Goal: Transaction & Acquisition: Purchase product/service

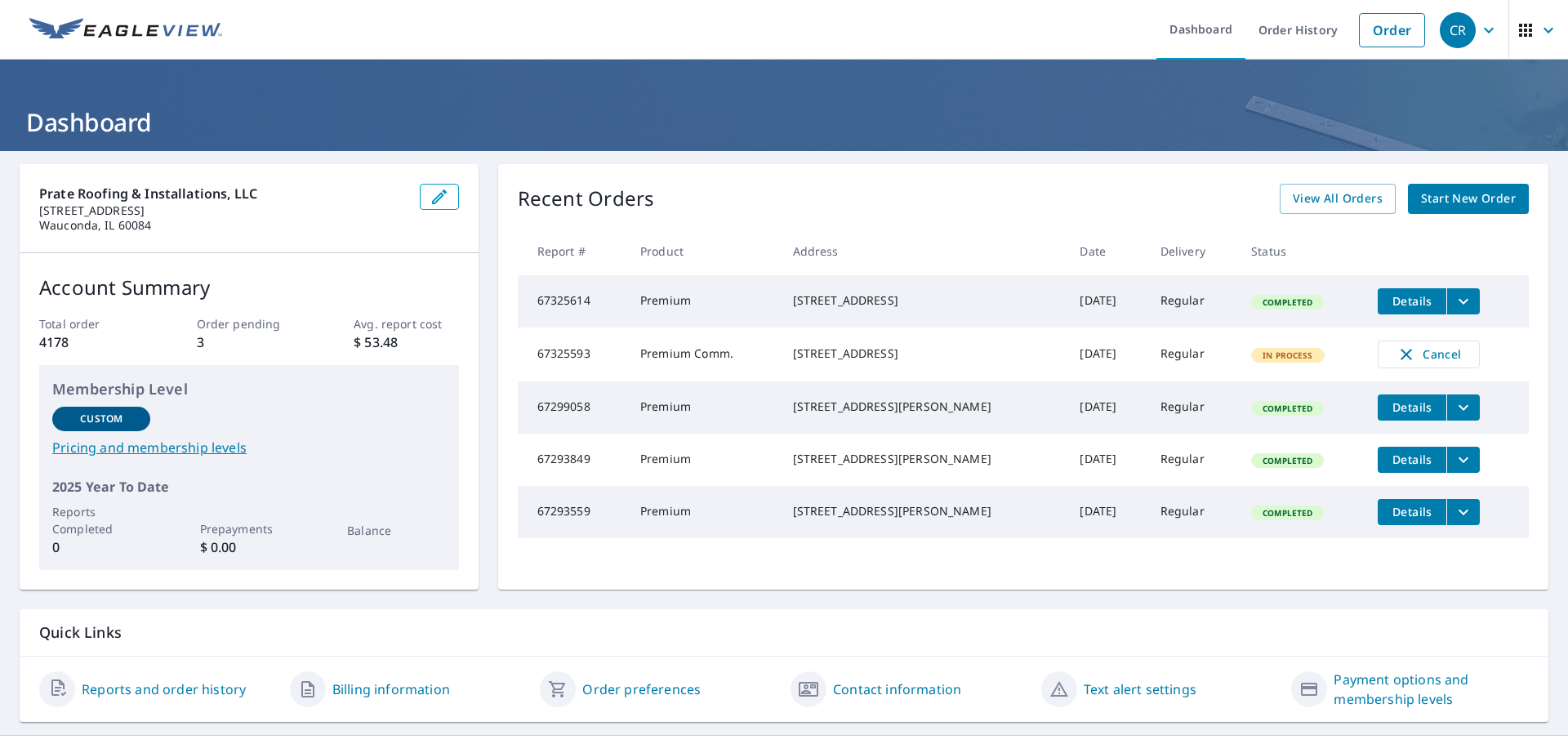
click at [1426, 197] on span "Start New Order" at bounding box center [1469, 199] width 95 height 20
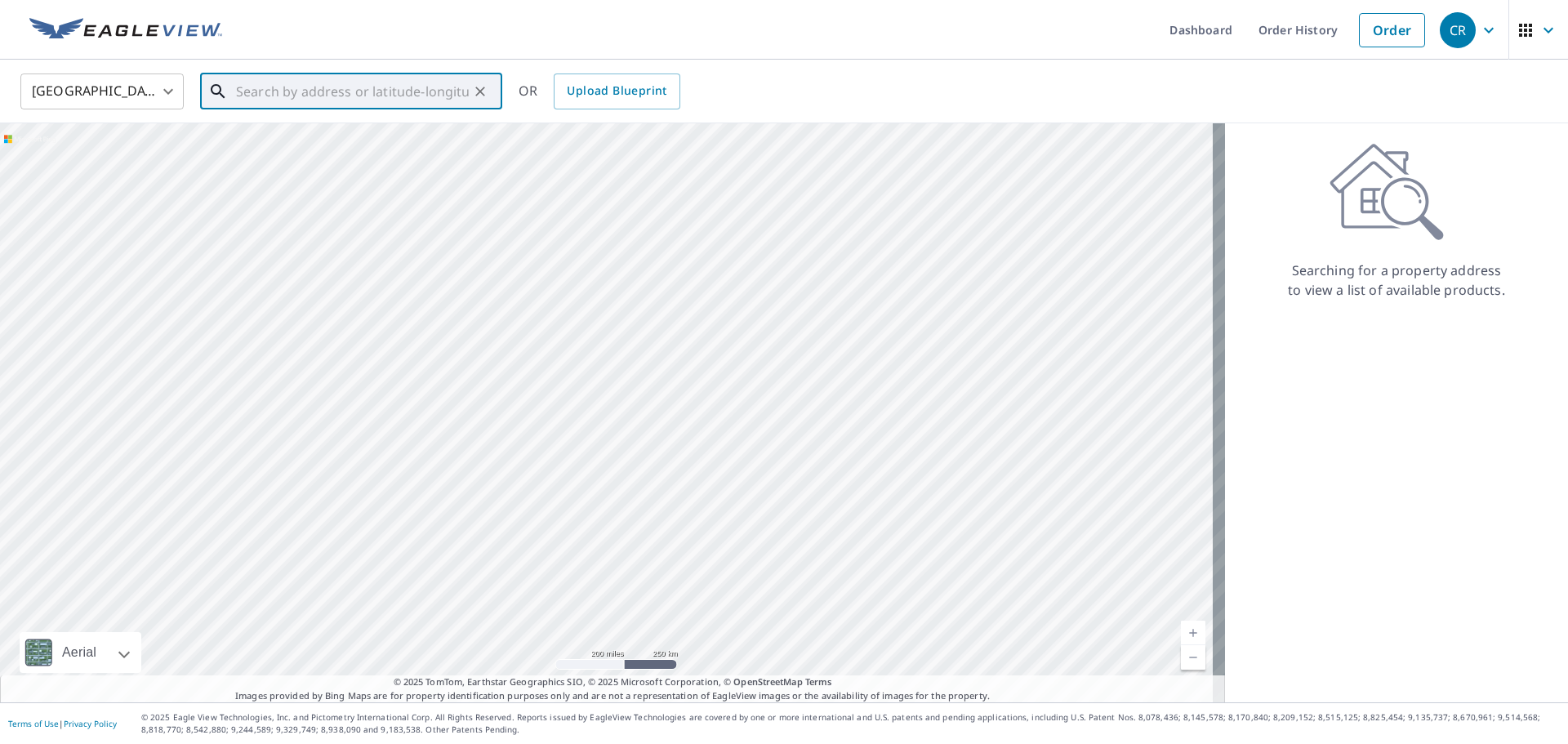
click at [378, 96] on input "text" at bounding box center [352, 91] width 233 height 46
click at [295, 136] on span "[STREET_ADDRESS]" at bounding box center [361, 139] width 257 height 19
type input "[STREET_ADDRESS]"
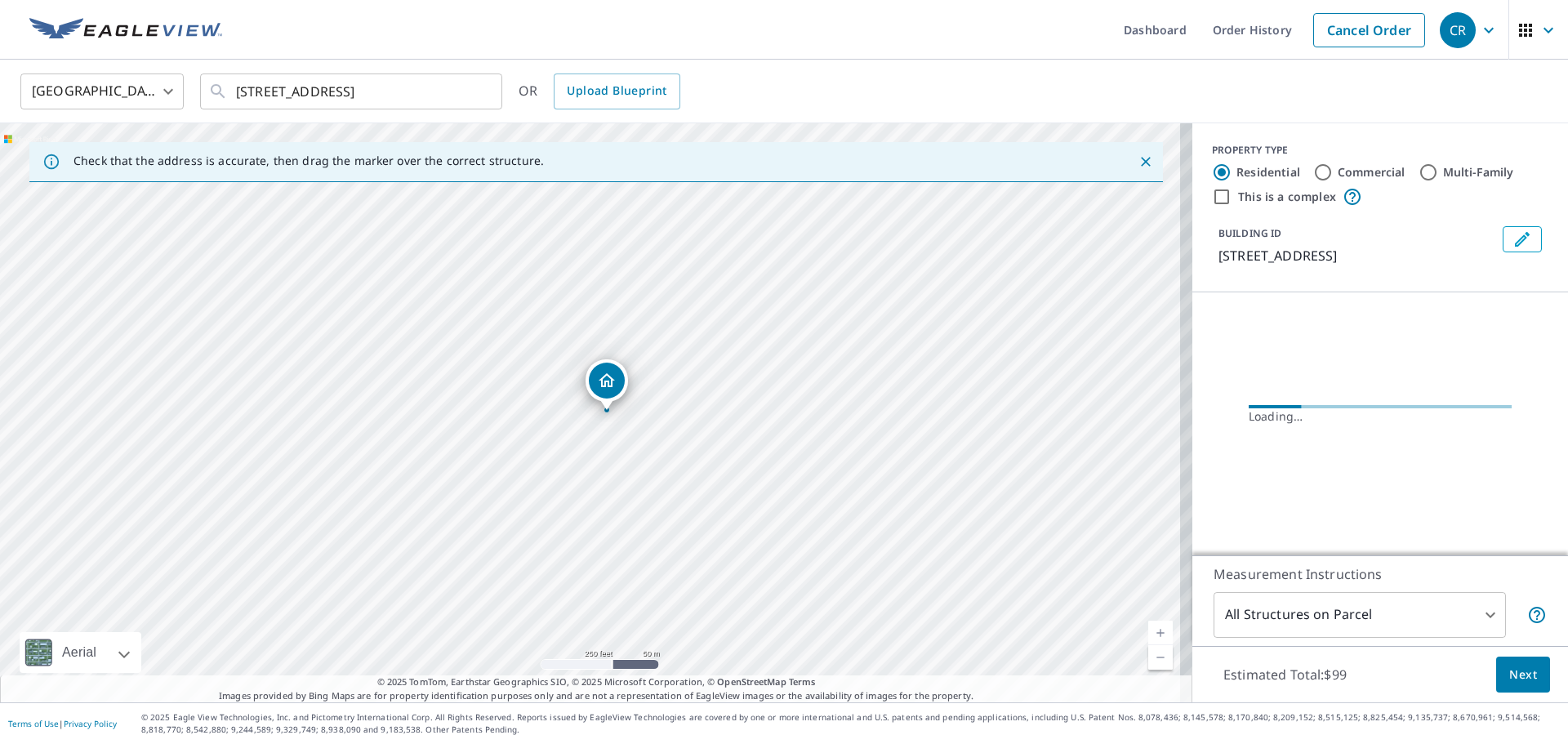
click at [611, 386] on icon "Dropped pin, building 1, Residential property, 811 3 Oaks Rd Cary, IL 60013" at bounding box center [606, 380] width 17 height 14
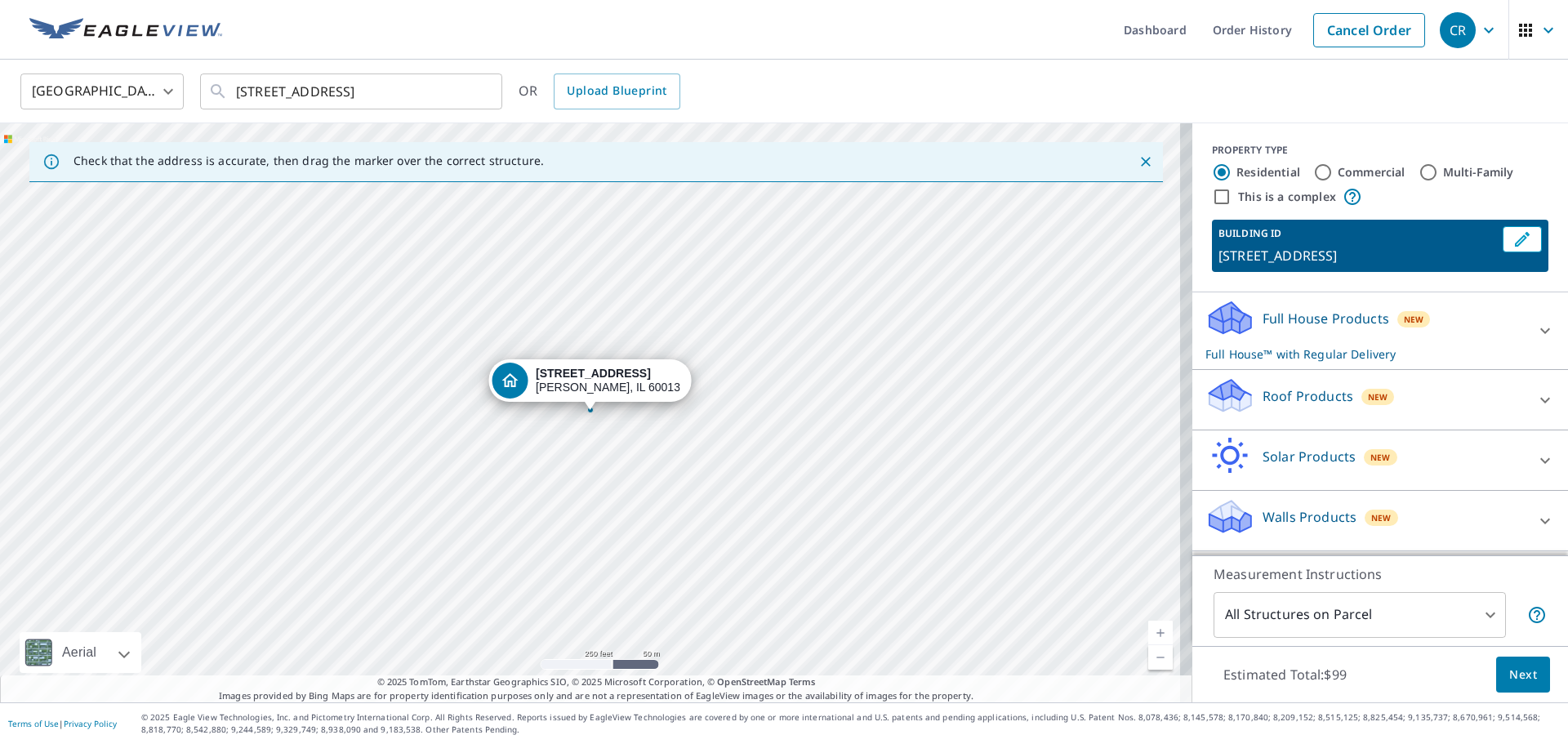
click at [1224, 387] on icon at bounding box center [1230, 389] width 41 height 20
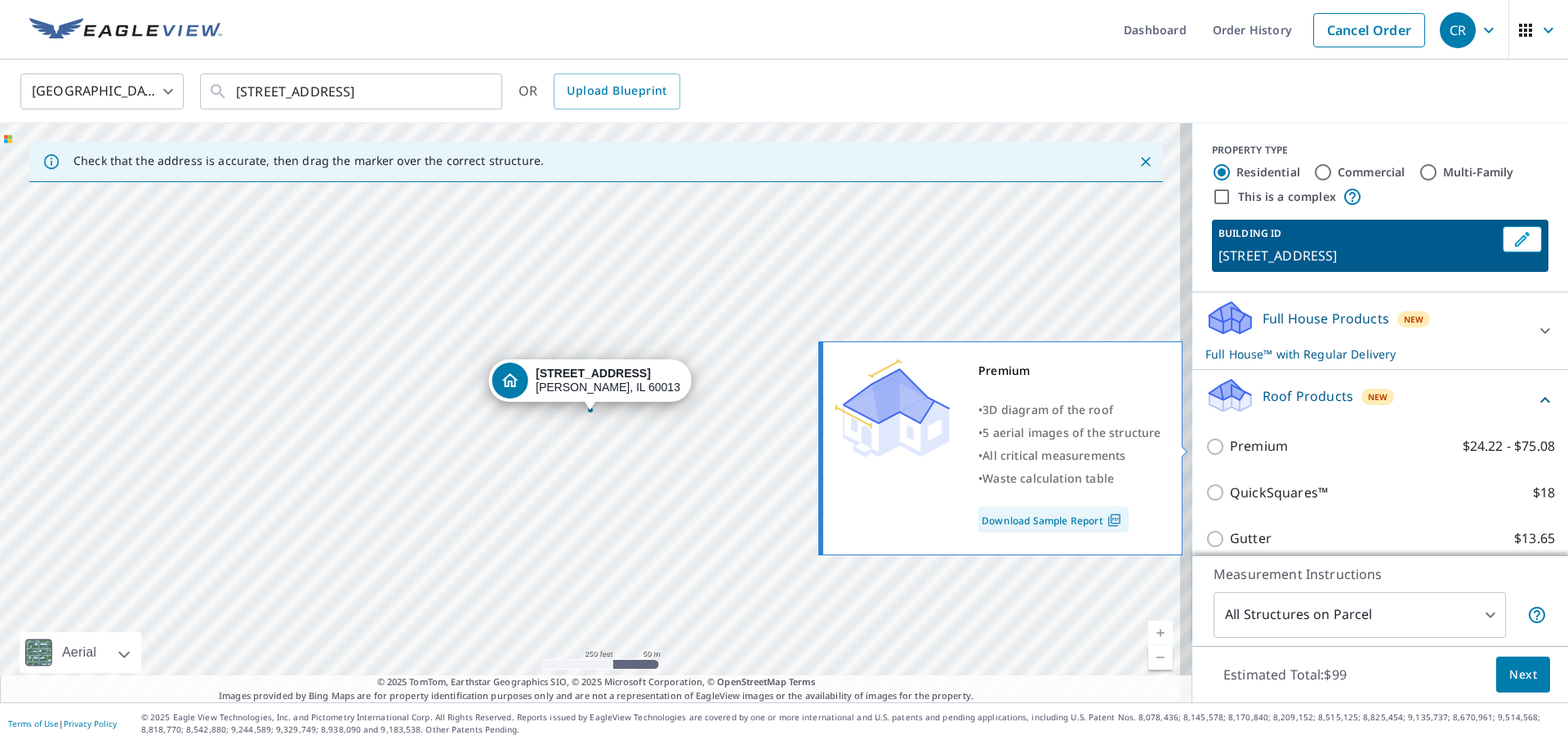
click at [1209, 445] on input "Premium $24.22 - $75.08" at bounding box center [1218, 446] width 25 height 19
checkbox input "true"
checkbox input "false"
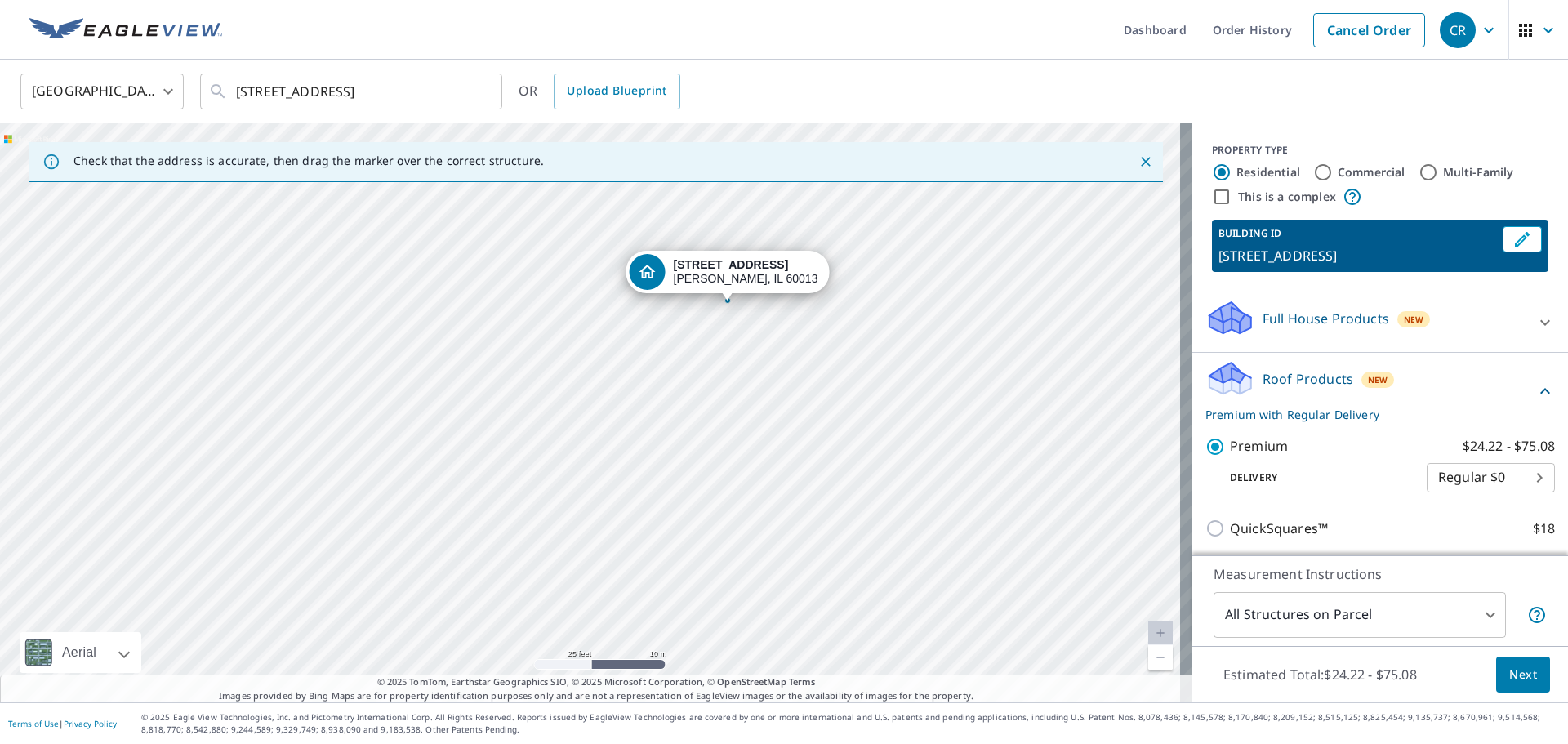
drag, startPoint x: 599, startPoint y: 445, endPoint x: 693, endPoint y: 437, distance: 94.3
click at [693, 437] on div "[STREET_ADDRESS]" at bounding box center [596, 412] width 1193 height 579
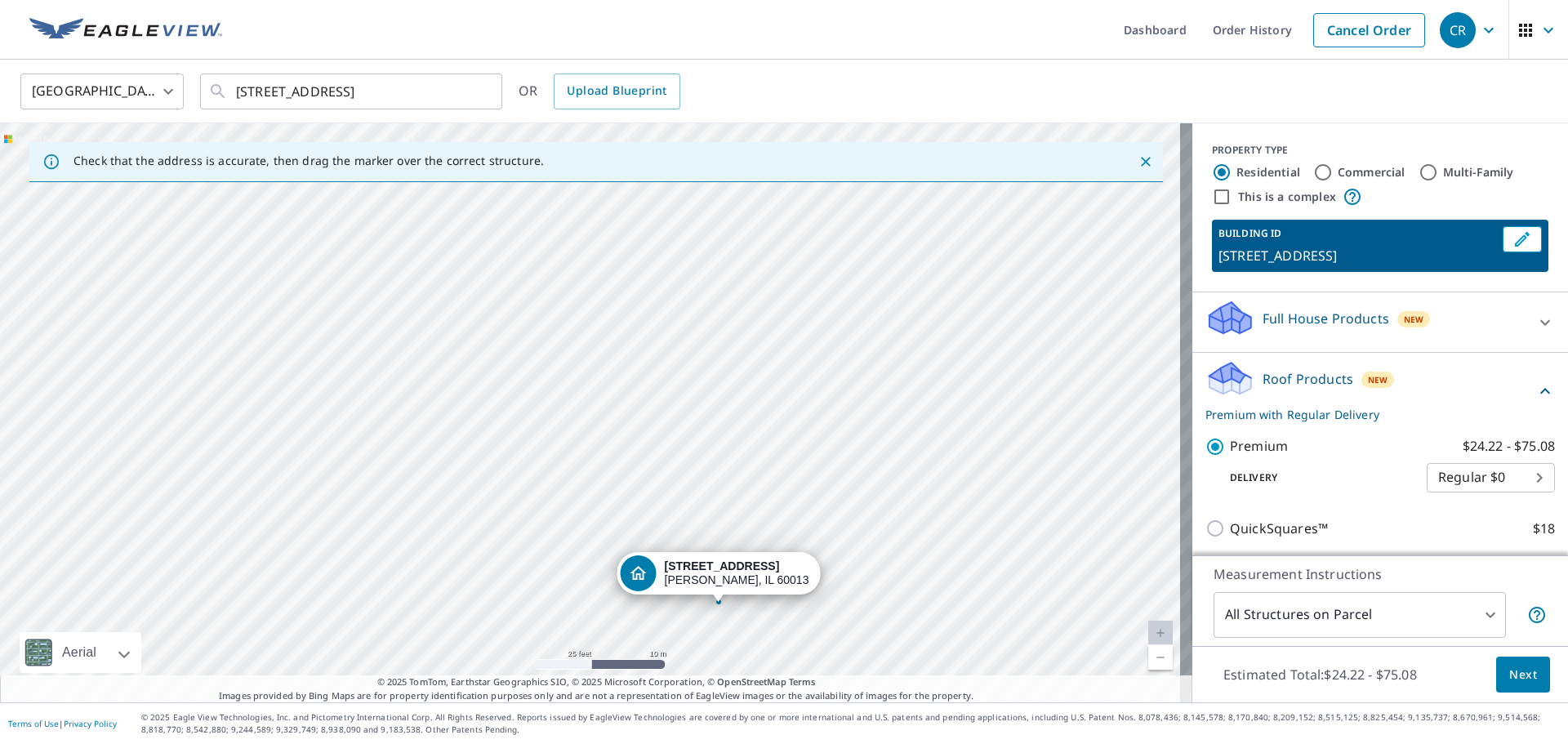
drag, startPoint x: 719, startPoint y: 270, endPoint x: 710, endPoint y: 571, distance: 301.1
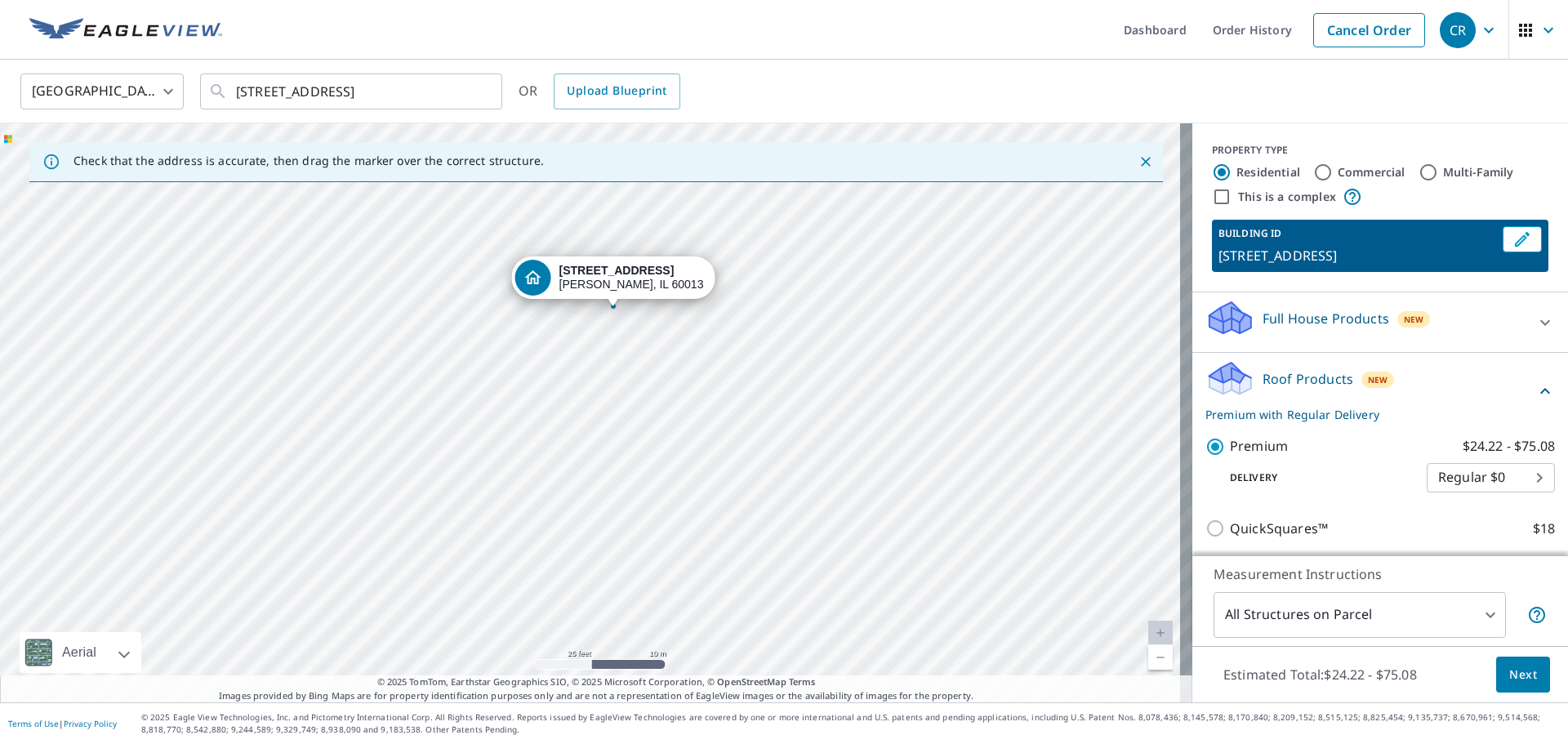
drag, startPoint x: 595, startPoint y: 382, endPoint x: 618, endPoint y: 271, distance: 113.4
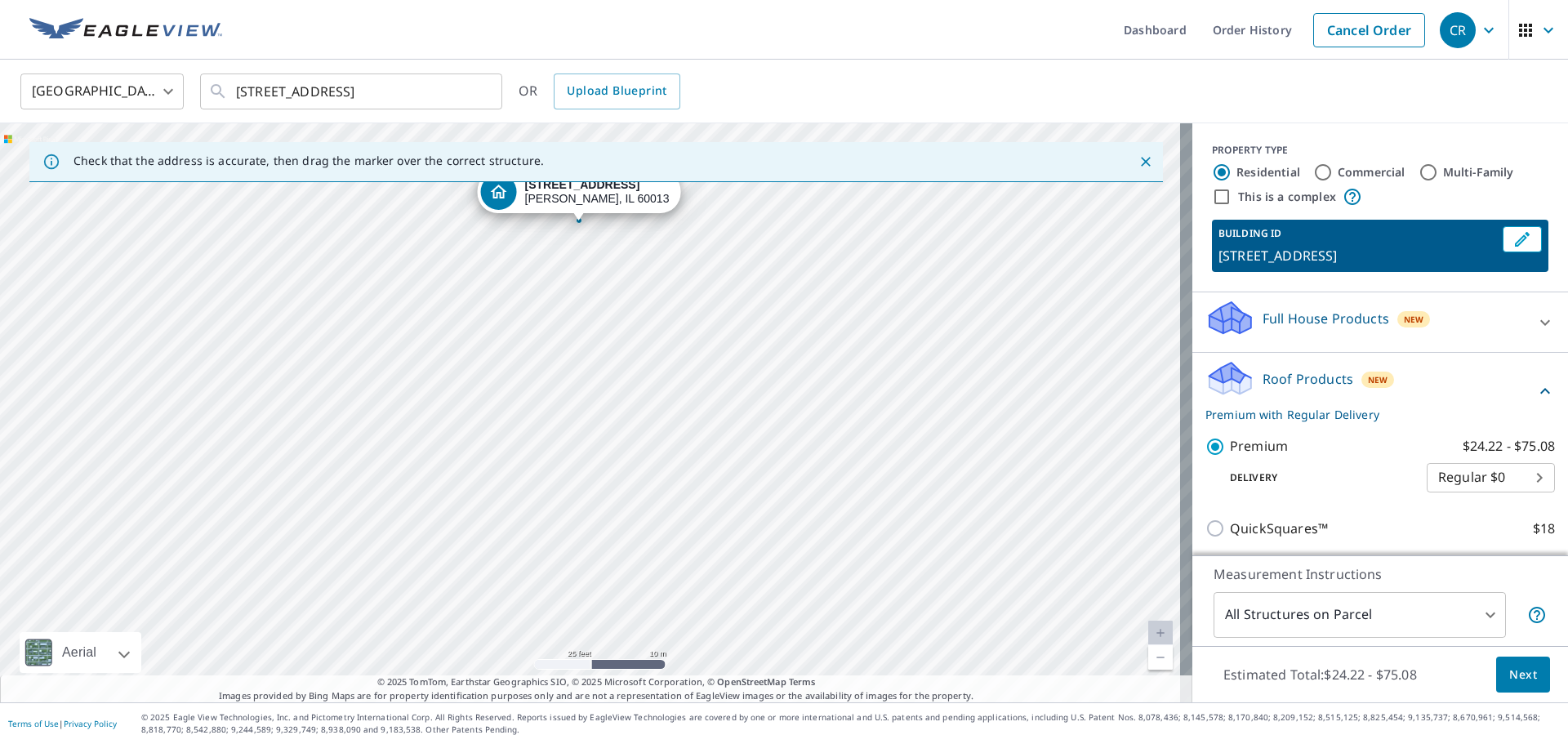
drag, startPoint x: 592, startPoint y: 365, endPoint x: 578, endPoint y: 179, distance: 186.5
click at [578, 179] on div "Check that the address is accurate, then drag the marker over the correct struc…" at bounding box center [596, 412] width 1193 height 579
click at [571, 180] on div "Check that the address is accurate, then drag the marker over the correct struc…" at bounding box center [596, 163] width 1134 height 40
click at [568, 181] on div "Check that the address is accurate, then drag the marker over the correct struc…" at bounding box center [596, 163] width 1134 height 40
click at [552, 199] on div "[STREET_ADDRESS]" at bounding box center [596, 412] width 1193 height 579
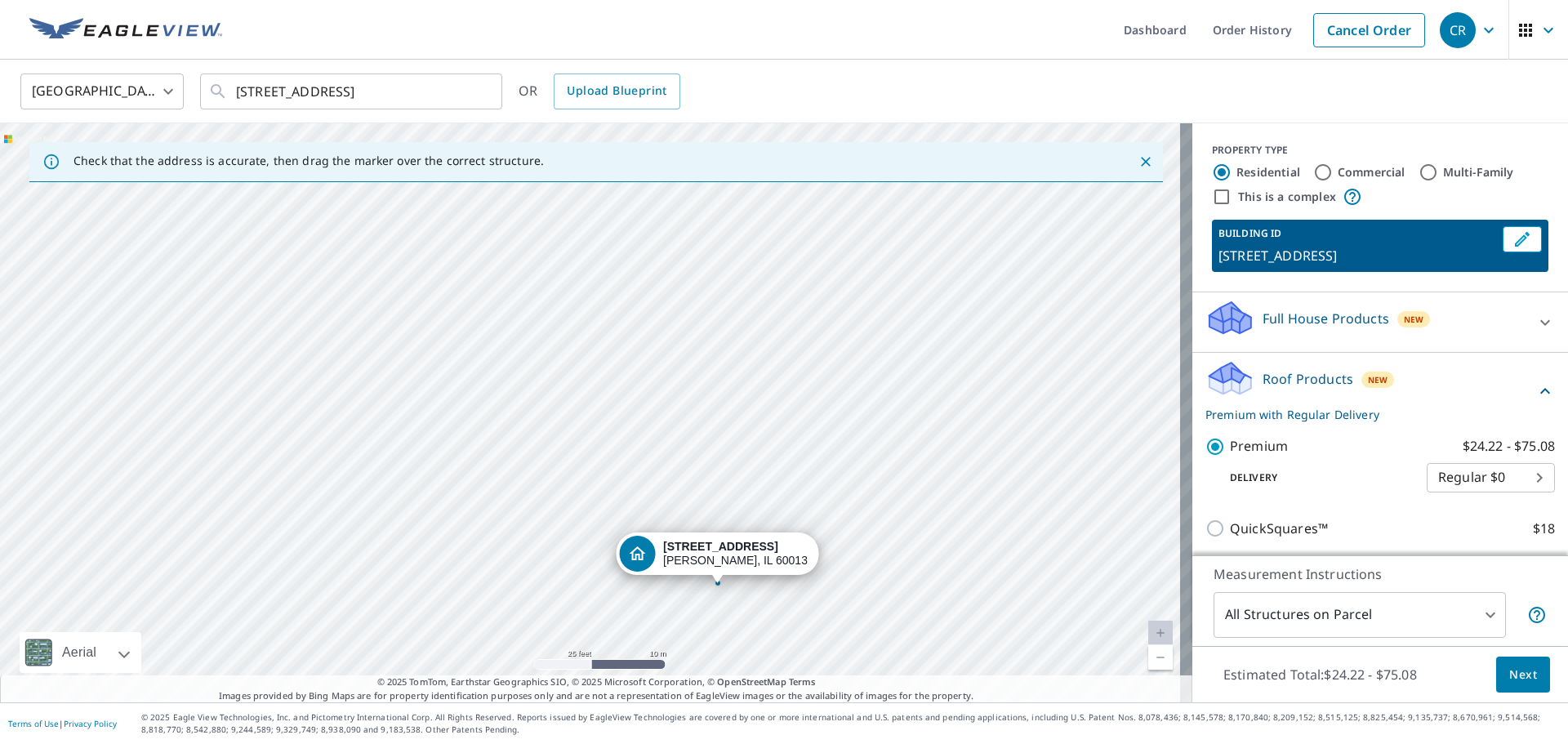
drag, startPoint x: 682, startPoint y: 368, endPoint x: 683, endPoint y: 360, distance: 8.1
click at [684, 366] on div "[STREET_ADDRESS]" at bounding box center [596, 412] width 1193 height 579
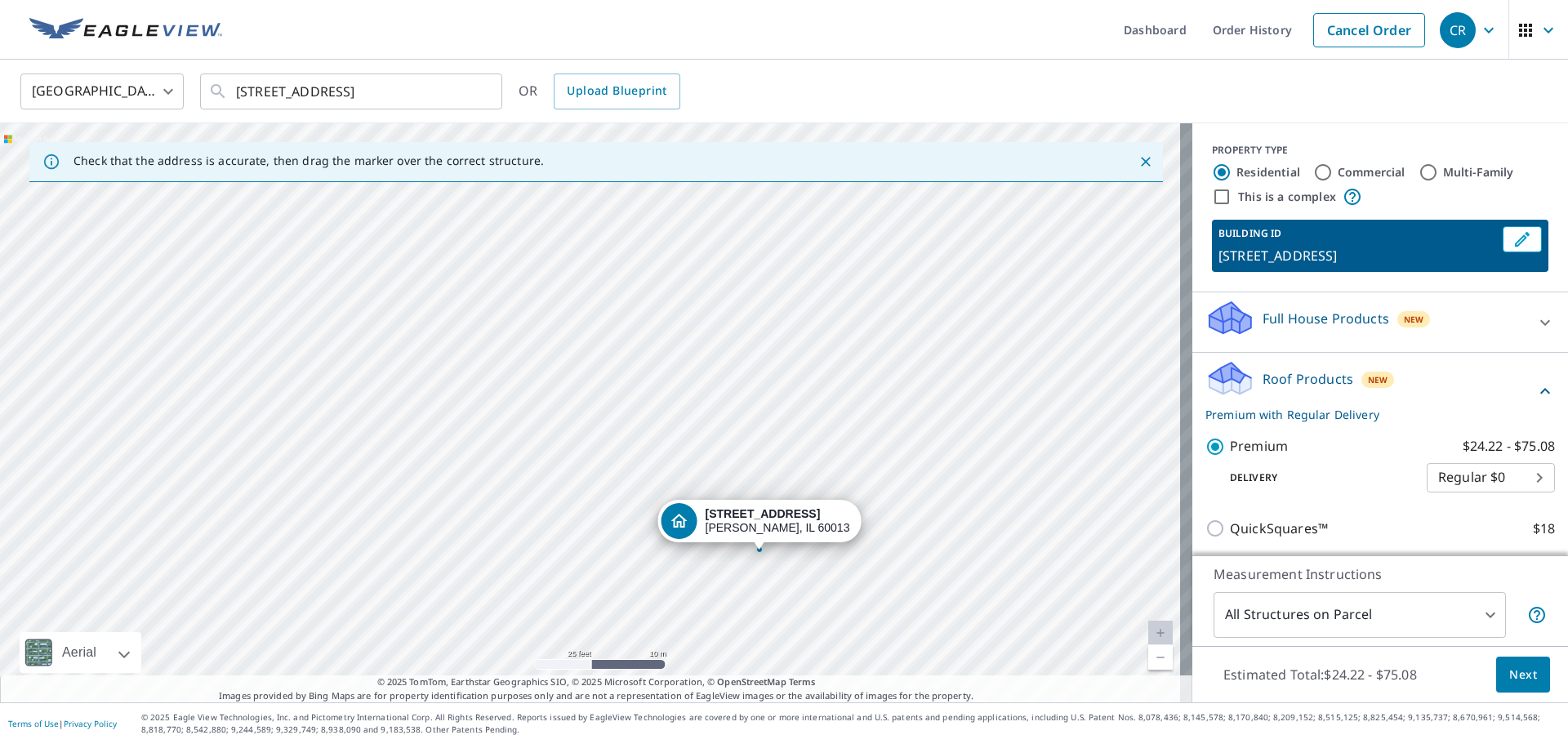
drag, startPoint x: 724, startPoint y: 553, endPoint x: 757, endPoint y: 524, distance: 43.9
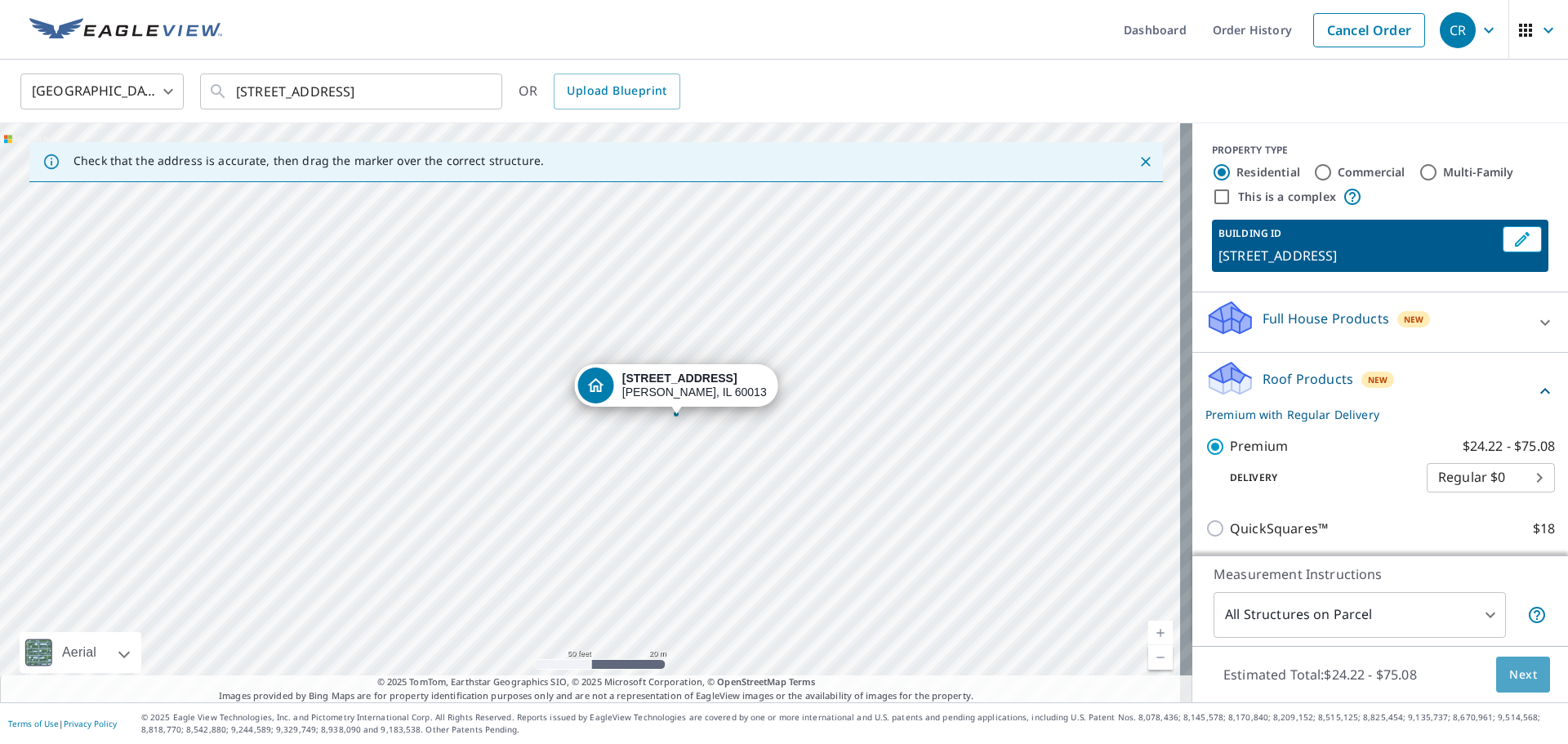
click at [1510, 675] on span "Next" at bounding box center [1524, 675] width 28 height 20
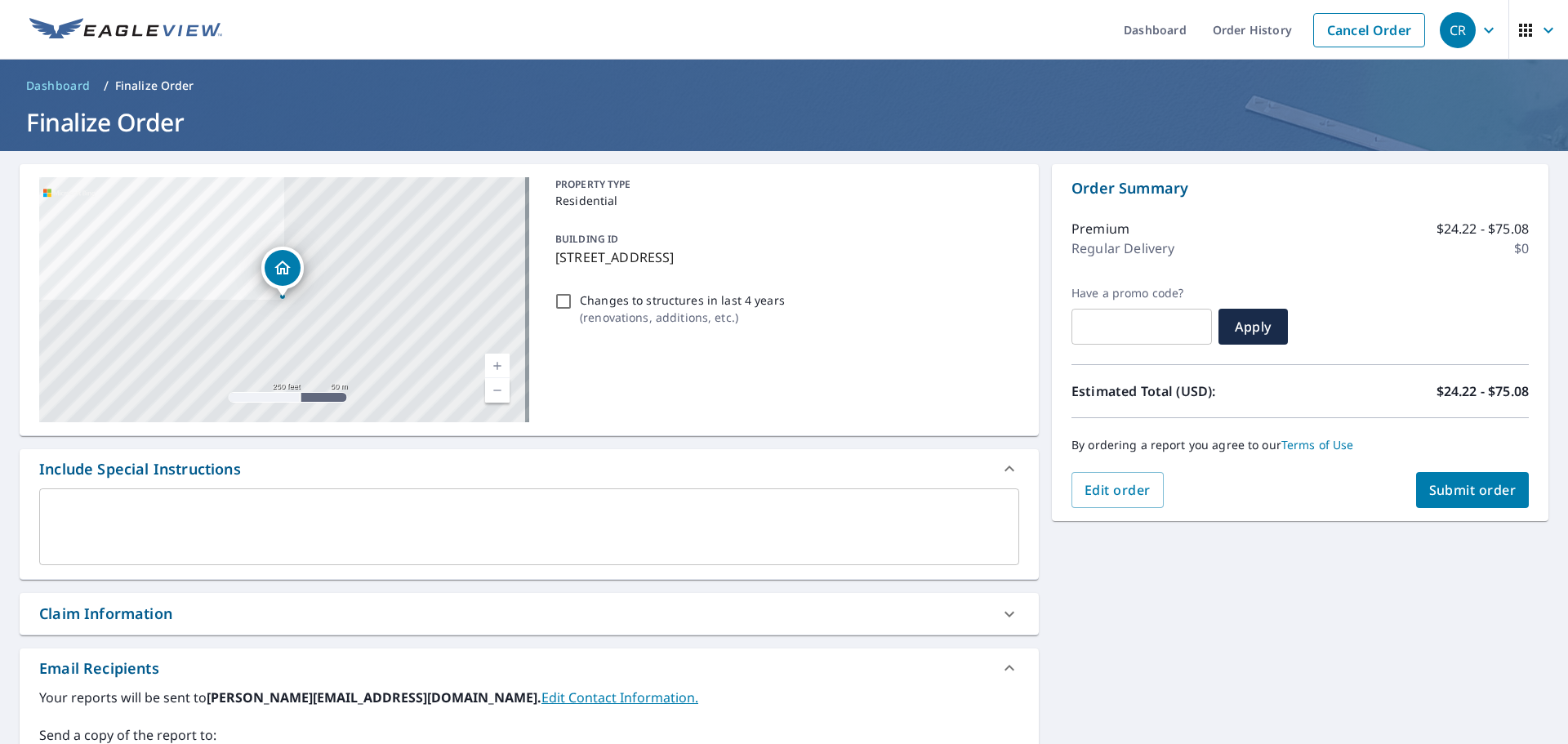
click at [1445, 491] on span "Submit order" at bounding box center [1472, 489] width 87 height 18
checkbox input "true"
